Goal: Task Accomplishment & Management: Manage account settings

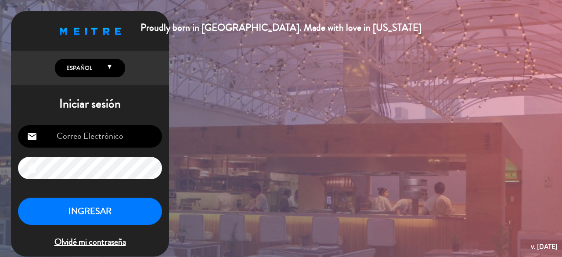
type input "[EMAIL_ADDRESS][DOMAIN_NAME]"
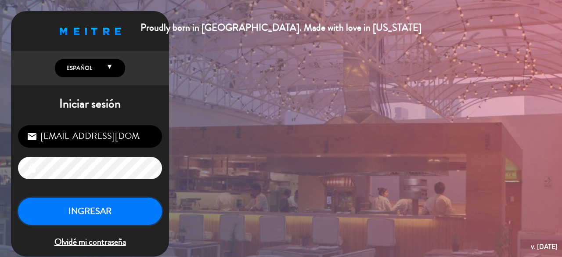
click at [125, 212] on button "INGRESAR" at bounding box center [90, 212] width 144 height 28
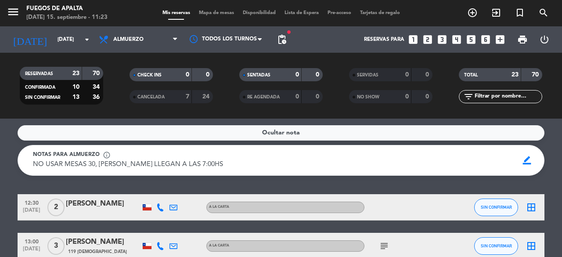
click at [125, 212] on div at bounding box center [103, 212] width 75 height 7
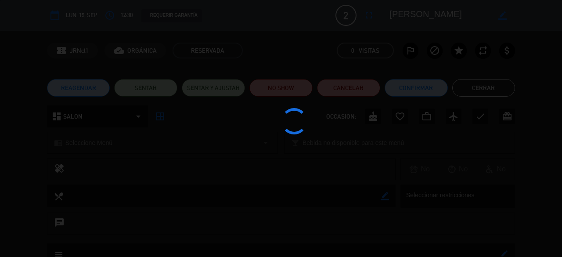
click at [125, 212] on div at bounding box center [281, 128] width 562 height 257
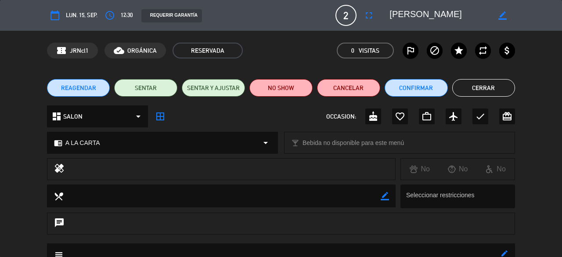
click at [480, 85] on button "Cerrar" at bounding box center [483, 88] width 63 height 18
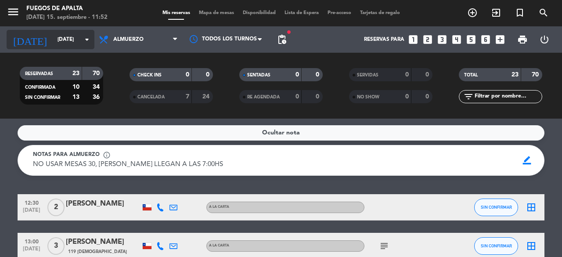
click at [29, 39] on icon "[DATE]" at bounding box center [30, 39] width 47 height 19
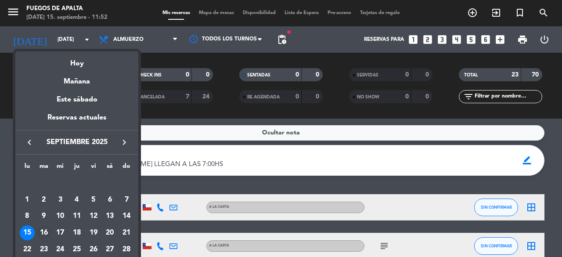
click at [44, 231] on div "16" at bounding box center [43, 232] width 15 height 15
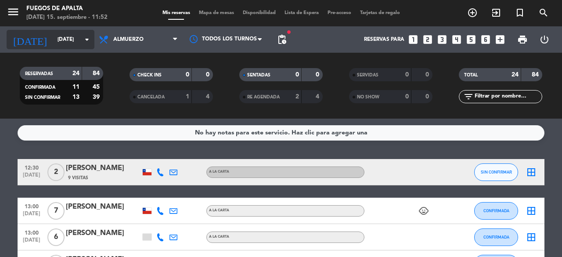
click at [79, 43] on input "[DATE]" at bounding box center [88, 39] width 70 height 15
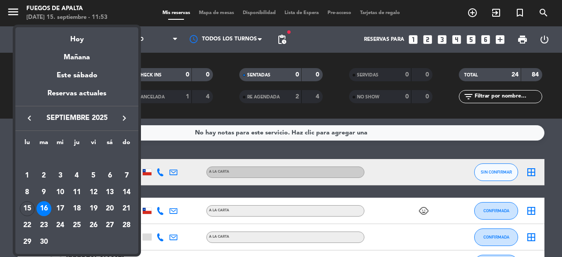
click at [184, 147] on div at bounding box center [281, 128] width 562 height 257
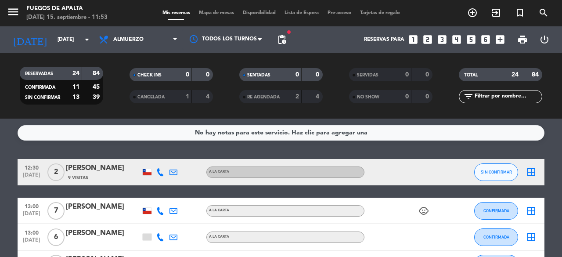
click at [429, 213] on icon "child_care" at bounding box center [424, 211] width 11 height 11
click at [284, 41] on span "pending_actions" at bounding box center [282, 39] width 11 height 11
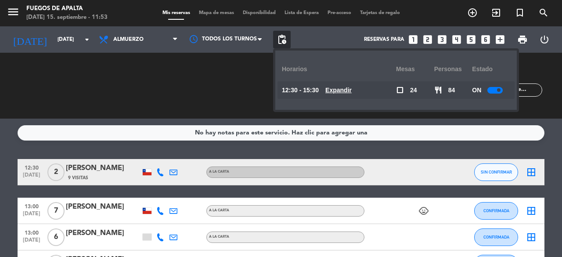
click at [342, 92] on u "Expandir" at bounding box center [338, 90] width 26 height 7
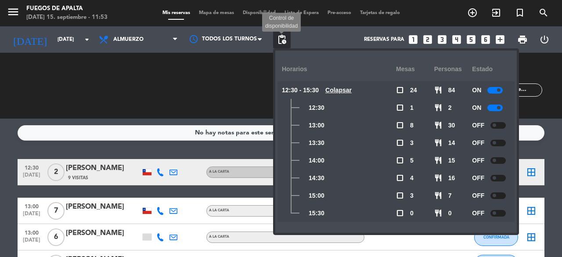
click at [285, 40] on span "pending_actions" at bounding box center [282, 39] width 11 height 11
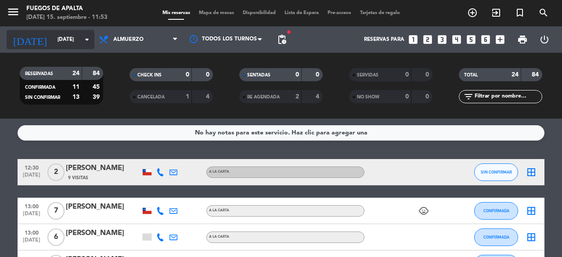
click at [71, 43] on input "[DATE]" at bounding box center [88, 39] width 70 height 15
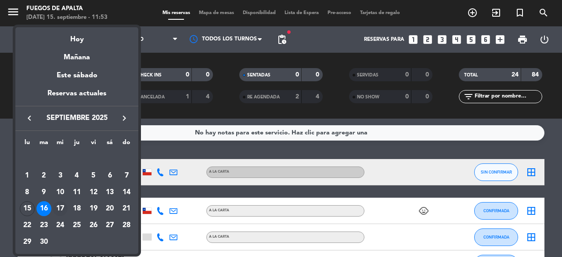
click at [61, 212] on div "17" at bounding box center [60, 208] width 15 height 15
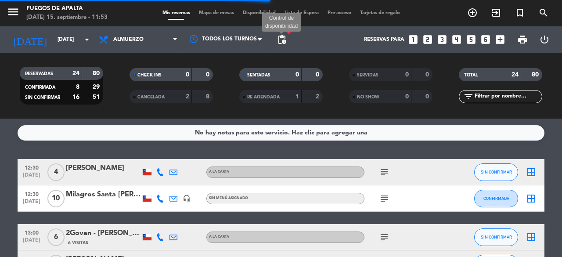
click at [282, 43] on span "pending_actions" at bounding box center [282, 39] width 11 height 11
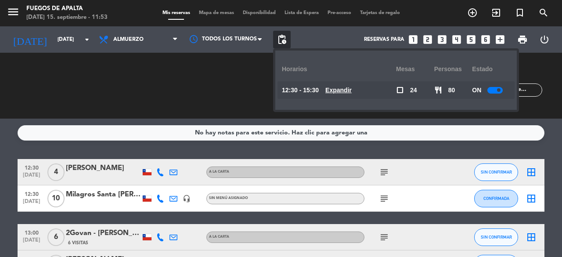
click at [349, 90] on u "Expandir" at bounding box center [338, 90] width 26 height 7
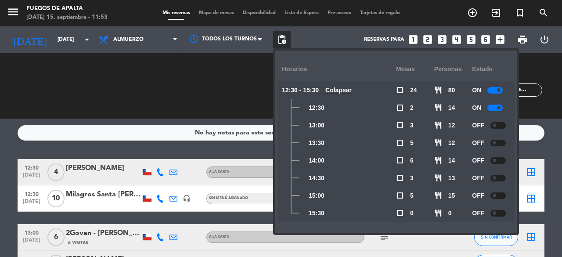
click at [276, 34] on span "pending_actions" at bounding box center [282, 40] width 18 height 18
click at [284, 43] on span "pending_actions" at bounding box center [282, 39] width 11 height 11
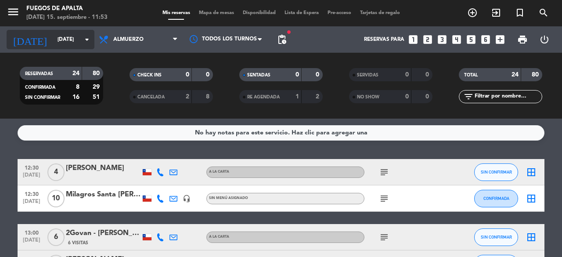
click at [56, 47] on div "[DATE] [DATE] arrow_drop_down" at bounding box center [51, 39] width 88 height 19
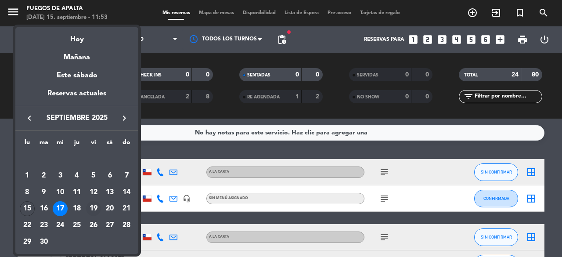
click at [96, 203] on div "19" at bounding box center [93, 208] width 15 height 15
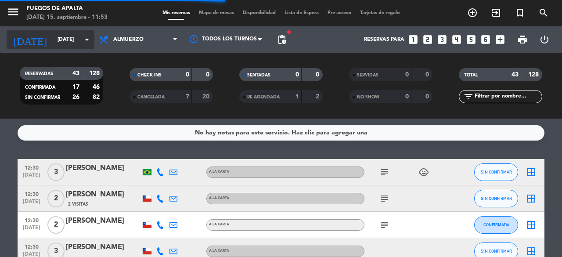
click at [57, 43] on input "[DATE]" at bounding box center [88, 39] width 70 height 15
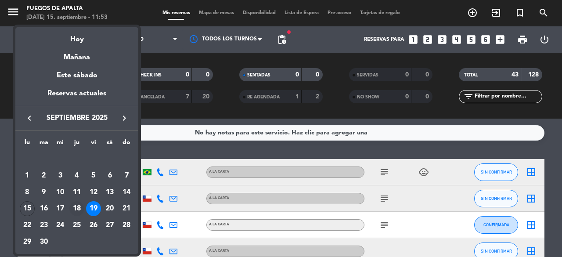
click at [74, 211] on div "18" at bounding box center [76, 208] width 15 height 15
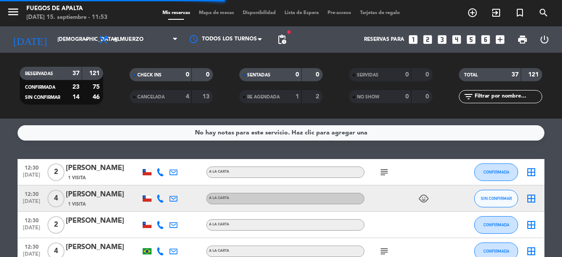
click at [100, 151] on div "No hay notas para este servicio. Haz clic para agregar una 12:30 [DATE] 2 [PERS…" at bounding box center [281, 188] width 562 height 138
click at [408, 128] on div "No hay notas para este servicio. Haz clic para agregar una" at bounding box center [281, 132] width 527 height 15
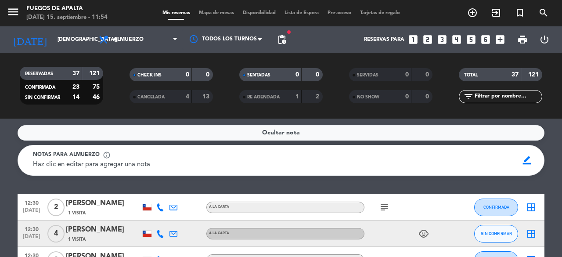
click at [2, 123] on div "Ocultar nota Notas para almuerzo info_outline Haz clic en editar para agregar u…" at bounding box center [281, 188] width 562 height 138
click at [63, 44] on input "[DEMOGRAPHIC_DATA][DATE]" at bounding box center [88, 39] width 70 height 15
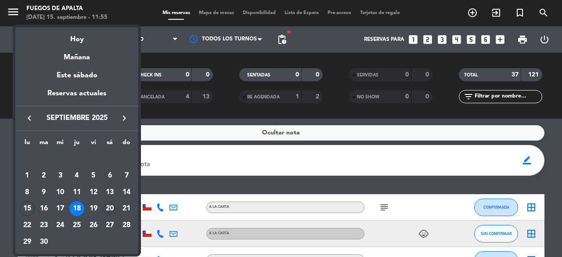
click at [110, 210] on div "20" at bounding box center [109, 208] width 15 height 15
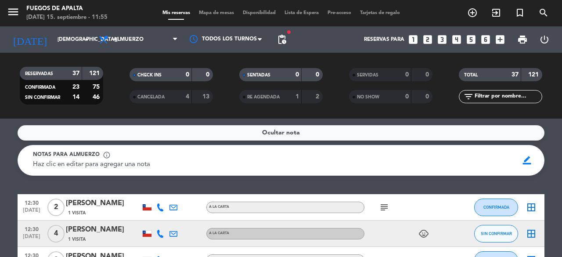
type input "[DATE]"
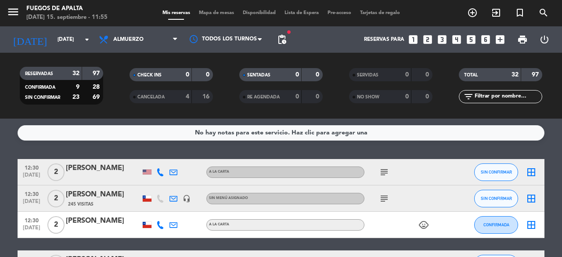
click at [387, 173] on icon "subject" at bounding box center [384, 172] width 11 height 11
click at [387, 200] on icon "subject" at bounding box center [384, 198] width 11 height 11
